Goal: Transaction & Acquisition: Purchase product/service

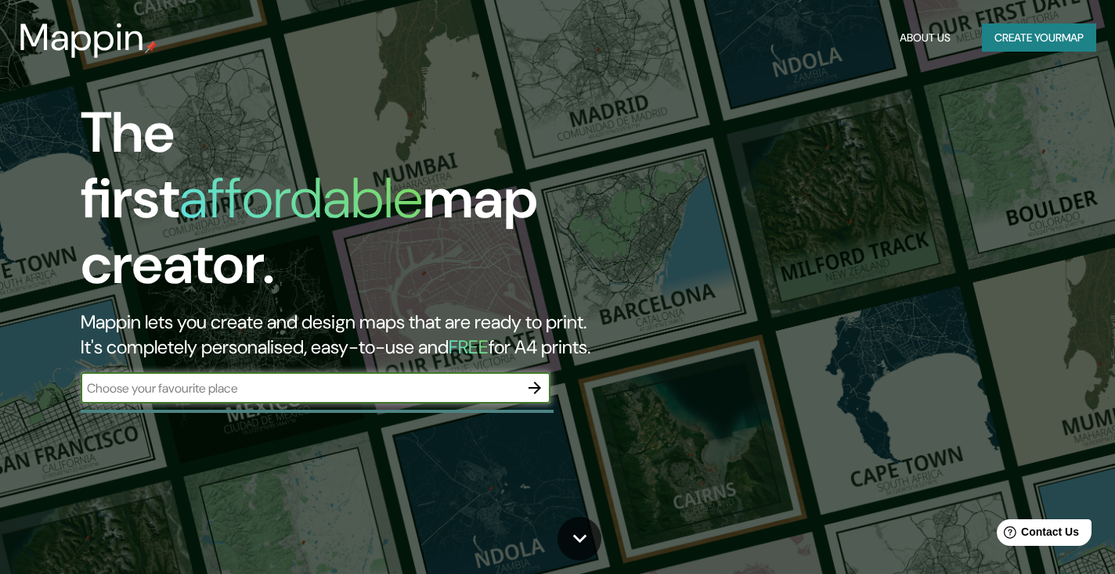
click at [405, 380] on input "text" at bounding box center [300, 389] width 438 height 18
type input "montevideo"
click at [533, 379] on icon "button" at bounding box center [534, 388] width 19 height 19
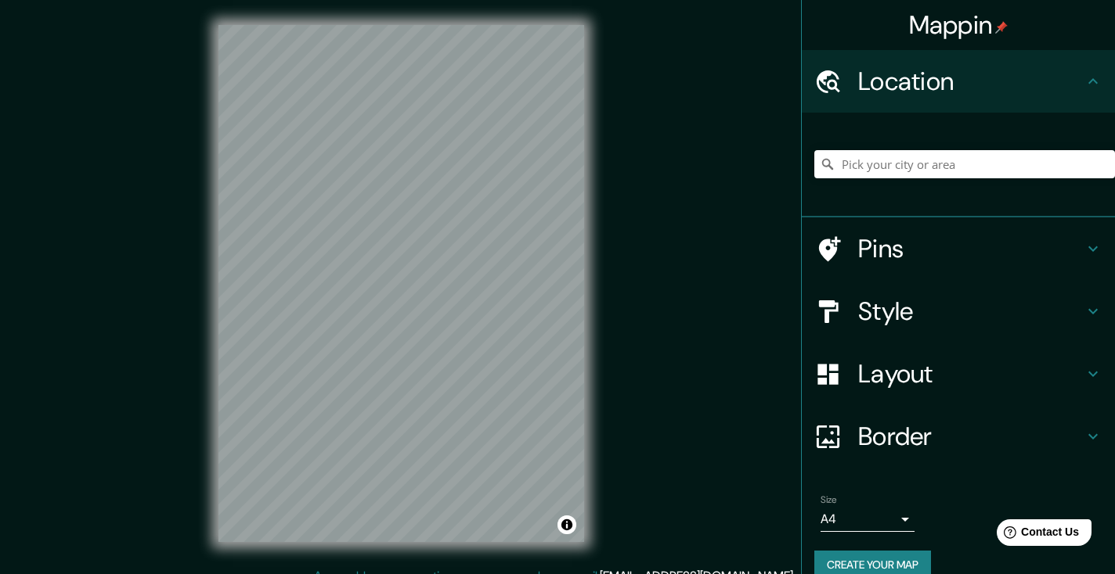
click at [860, 316] on h4 "Style" at bounding box center [970, 311] width 225 height 31
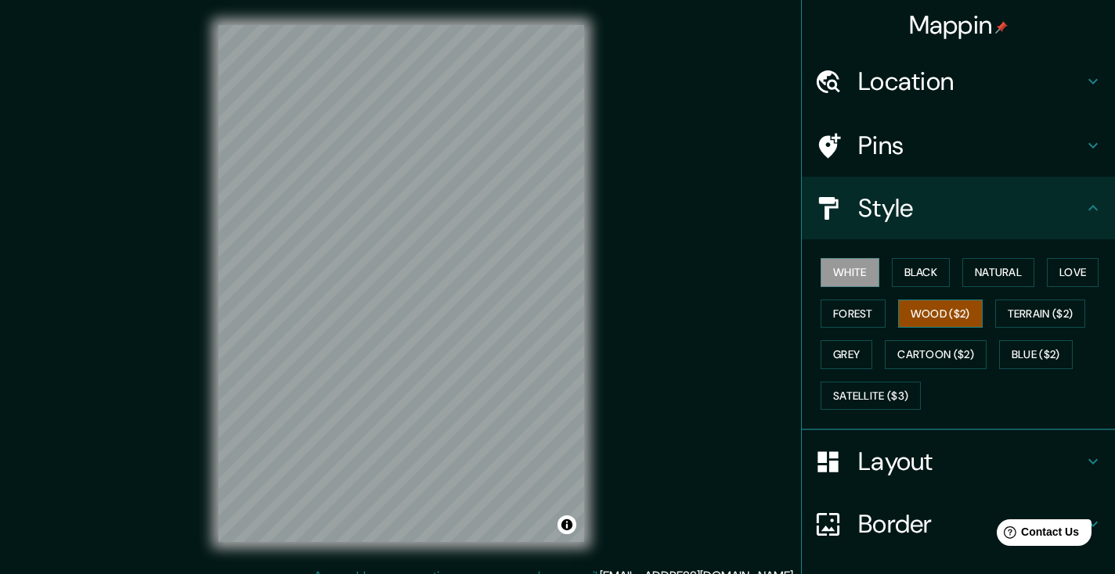
click at [906, 315] on button "Wood ($2)" at bounding box center [940, 314] width 85 height 29
click at [845, 308] on button "Forest" at bounding box center [852, 314] width 65 height 29
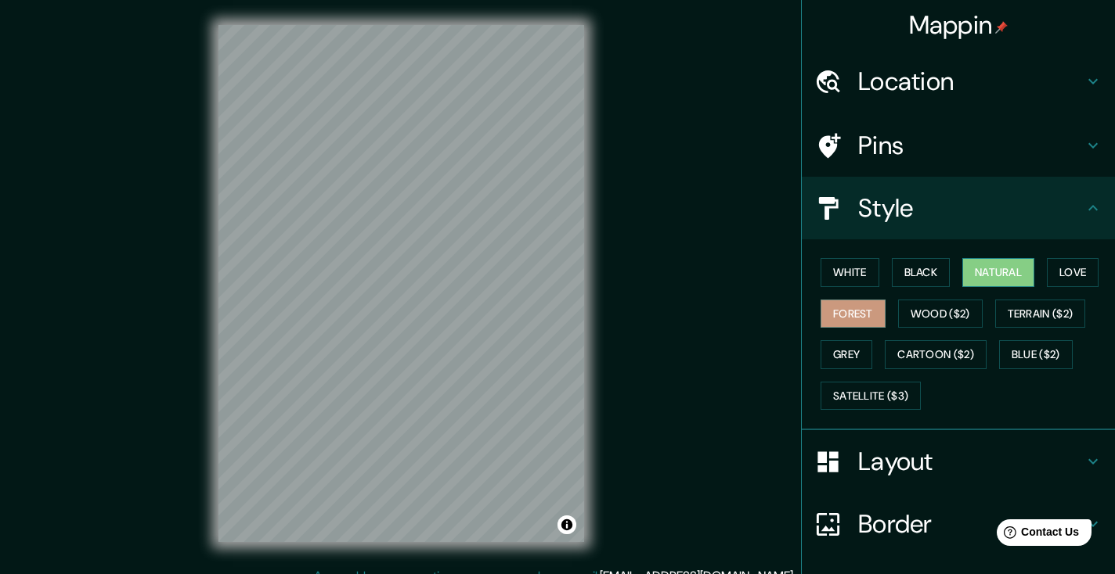
click at [1011, 266] on button "Natural" at bounding box center [998, 272] width 72 height 29
click at [1071, 276] on button "Love" at bounding box center [1072, 272] width 52 height 29
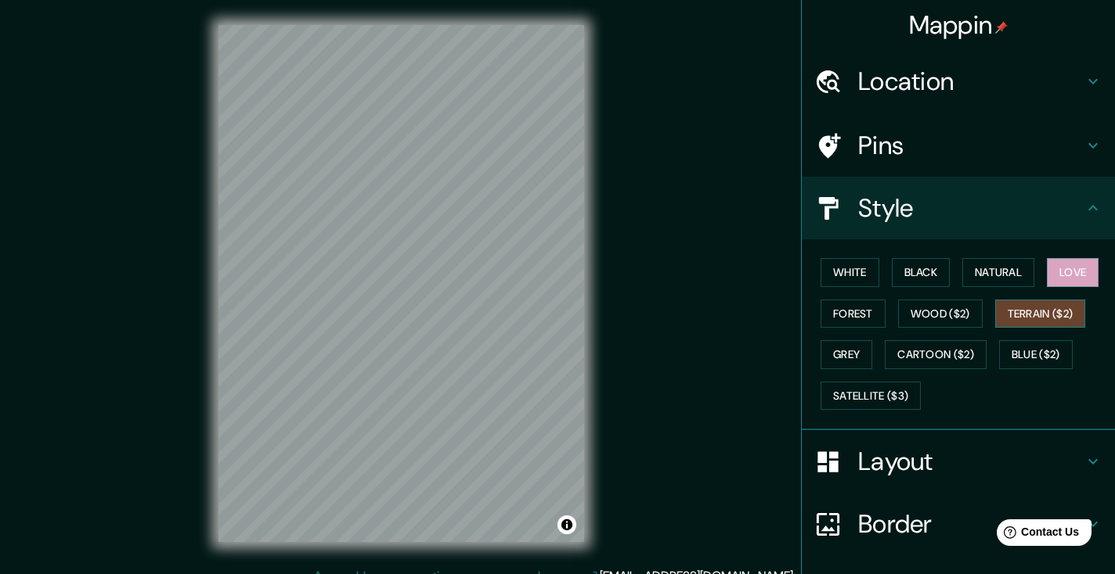
click at [1064, 308] on button "Terrain ($2)" at bounding box center [1040, 314] width 91 height 29
click at [1032, 354] on button "Blue ($2)" at bounding box center [1036, 354] width 74 height 29
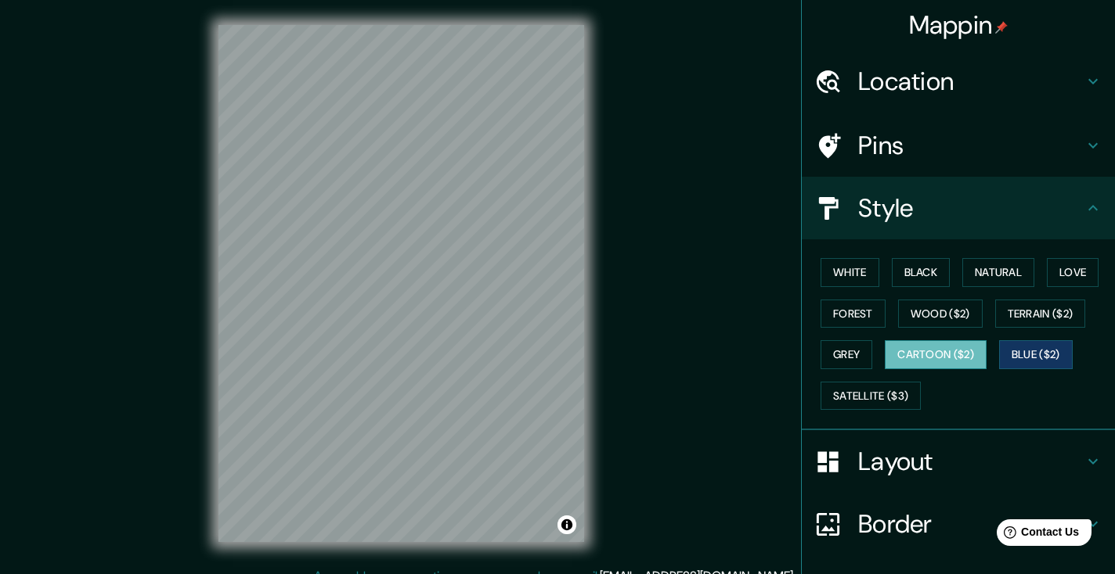
click at [960, 355] on button "Cartoon ($2)" at bounding box center [935, 354] width 102 height 29
click at [847, 351] on button "Grey" at bounding box center [846, 354] width 52 height 29
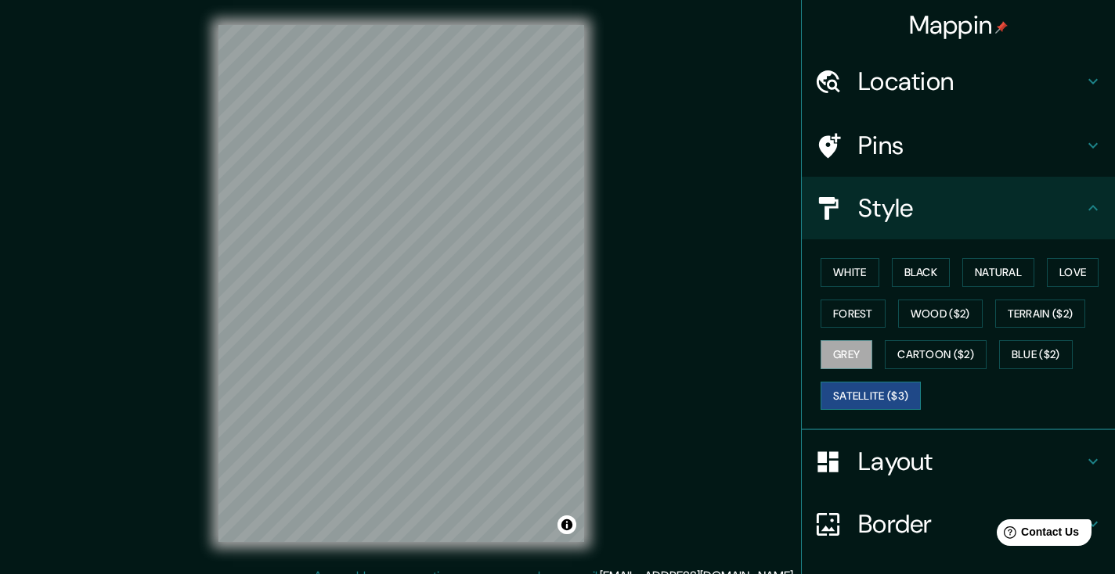
click at [854, 392] on button "Satellite ($3)" at bounding box center [870, 396] width 100 height 29
